Goal: Task Accomplishment & Management: Complete application form

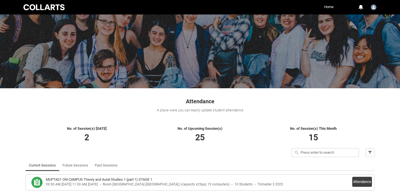
scroll to position [63, 0]
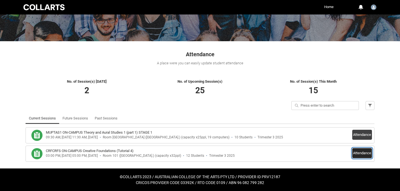
click at [364, 154] on button "Attendance" at bounding box center [362, 153] width 20 height 10
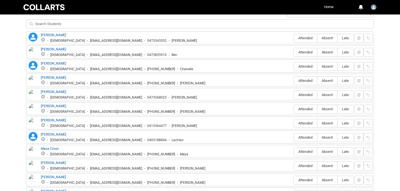
scroll to position [204, 0]
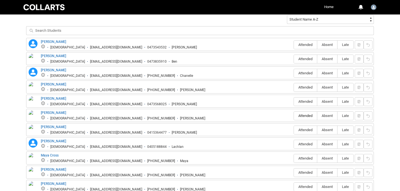
click at [306, 113] on label "Attended" at bounding box center [305, 115] width 23 height 9
click at [294, 115] on input "Attended" at bounding box center [294, 115] width 0 height 0
type lightning-radio-group "Attended"
radio input "true"
click at [305, 129] on span "Attended" at bounding box center [305, 130] width 23 height 4
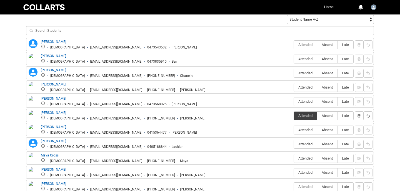
click at [294, 129] on input "Attended" at bounding box center [294, 129] width 0 height 0
type lightning-radio-group "Attended"
radio input "true"
click at [308, 57] on span "Attended" at bounding box center [305, 59] width 23 height 4
click at [294, 59] on input "Attended" at bounding box center [294, 59] width 0 height 0
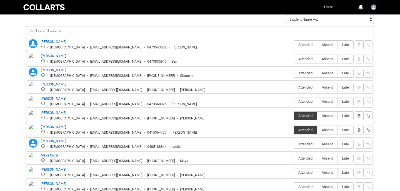
type lightning-radio-group "Attended"
radio input "true"
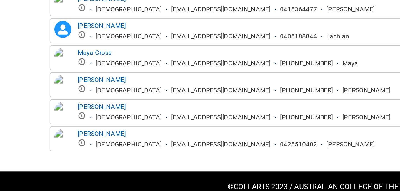
scroll to position [253, 0]
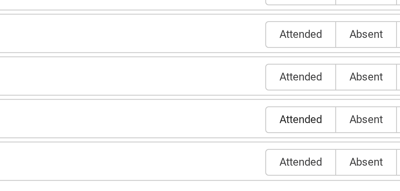
click at [299, 137] on span "Attended" at bounding box center [305, 137] width 23 height 4
click at [294, 137] on input "Attended" at bounding box center [294, 137] width 0 height 0
type lightning-radio-group "Attended"
radio input "true"
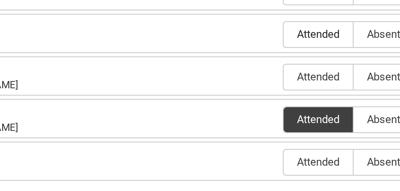
click at [303, 108] on span "Attended" at bounding box center [305, 109] width 23 height 4
click at [294, 109] on input "Attended" at bounding box center [294, 109] width 0 height 0
type lightning-radio-group "Attended"
radio input "true"
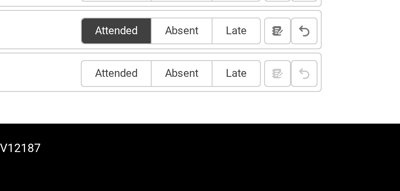
scroll to position [253, 0]
